Goal: Find specific page/section: Find specific page/section

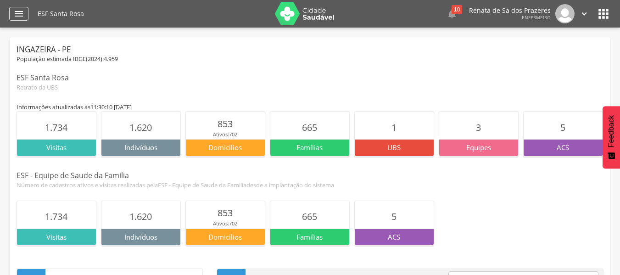
click at [16, 11] on icon "" at bounding box center [18, 13] width 11 height 11
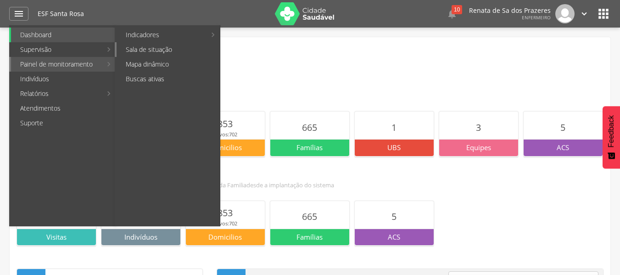
click at [158, 52] on link "Sala de situação" at bounding box center [168, 49] width 103 height 15
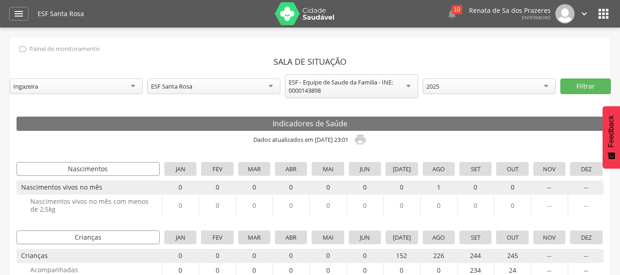
click at [95, 84] on div "Ingazeira" at bounding box center [76, 86] width 133 height 16
click at [95, 84] on div "Ingazeira" at bounding box center [76, 86] width 133 height 17
click at [130, 61] on header "Sala de Situação" at bounding box center [310, 61] width 587 height 17
click at [610, 11] on icon "" at bounding box center [603, 13] width 15 height 15
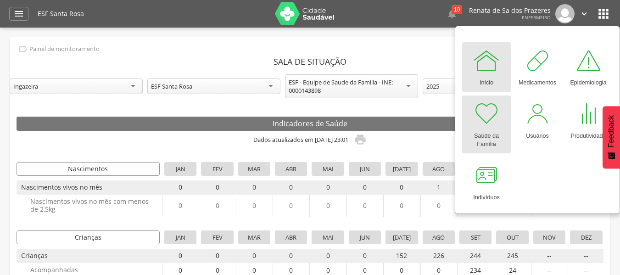
click at [490, 137] on div "Saúde da Família" at bounding box center [486, 138] width 39 height 21
